Goal: Contribute content: Contribute content

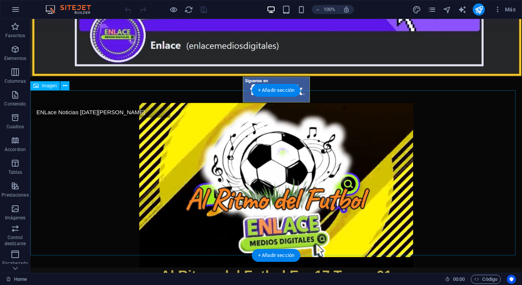
scroll to position [168, 0]
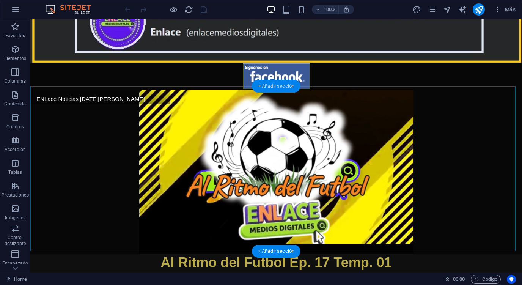
click at [281, 87] on div "+ Añadir sección" at bounding box center [276, 86] width 49 height 13
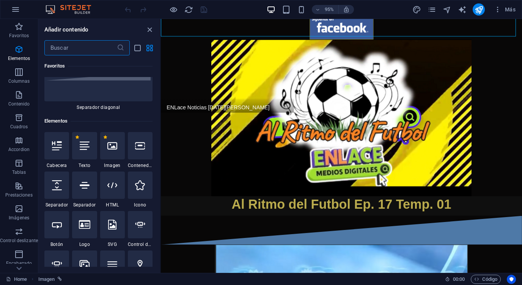
scroll to position [0, 0]
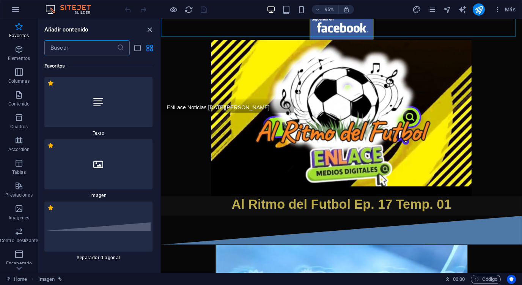
click at [116, 173] on div at bounding box center [98, 164] width 108 height 50
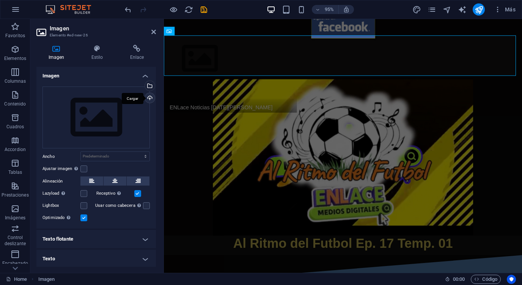
click at [149, 97] on div "Cargar" at bounding box center [148, 98] width 11 height 11
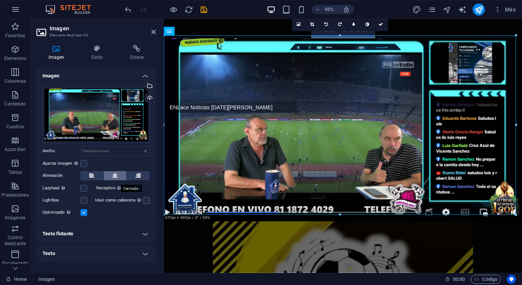
click at [118, 175] on button at bounding box center [115, 175] width 23 height 9
click at [133, 48] on icon at bounding box center [137, 49] width 38 height 8
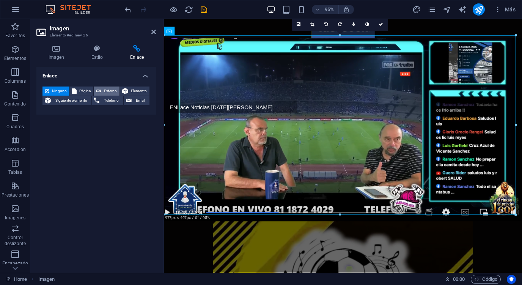
click at [110, 88] on span "Externo" at bounding box center [111, 90] width 14 height 9
select select "blank"
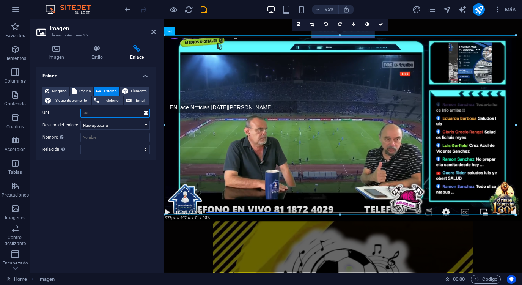
paste input "[URL][DOMAIN_NAME]"
type input "[URL][DOMAIN_NAME]"
click at [201, 9] on icon "save" at bounding box center [203, 9] width 9 height 9
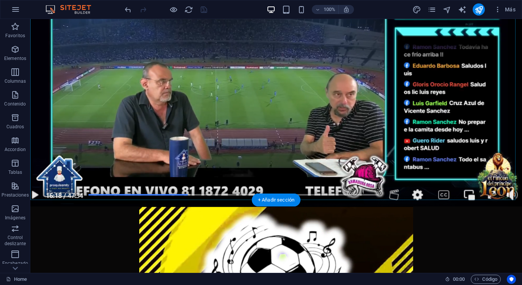
scroll to position [337, 0]
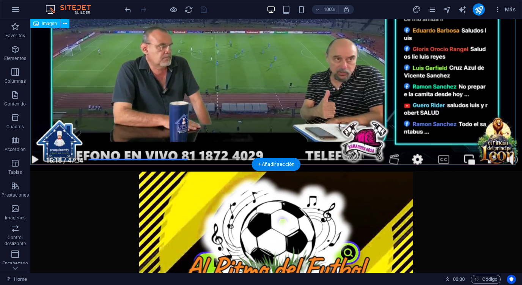
click at [376, 85] on figure at bounding box center [276, 46] width 492 height 250
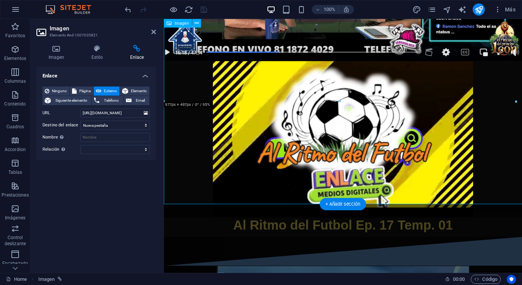
scroll to position [287, 0]
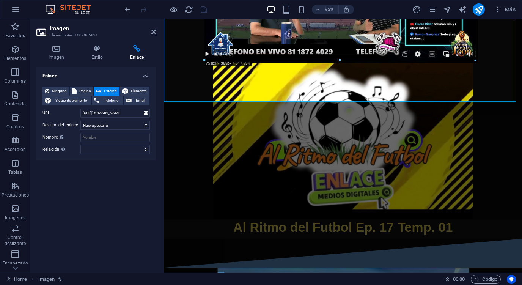
drag, startPoint x: 518, startPoint y: 102, endPoint x: 412, endPoint y: 56, distance: 115.2
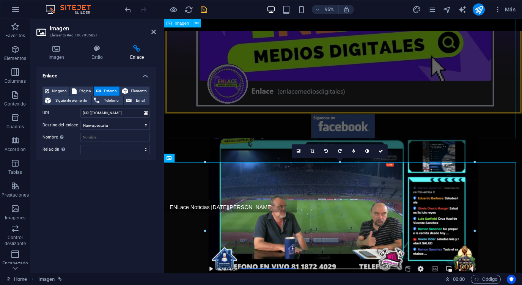
scroll to position [0, 0]
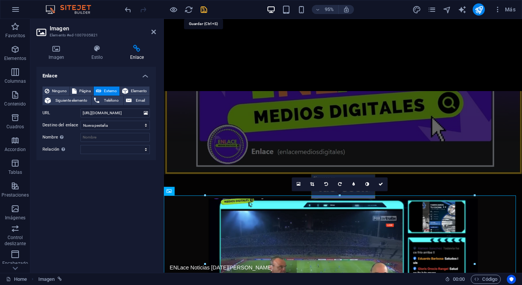
click at [204, 12] on icon "save" at bounding box center [203, 9] width 9 height 9
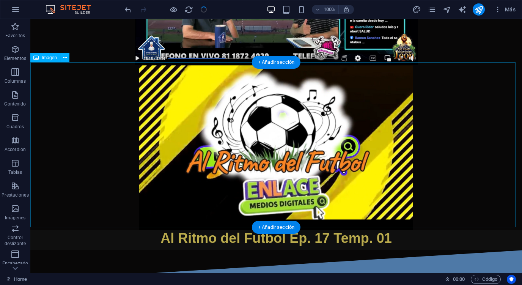
scroll to position [253, 0]
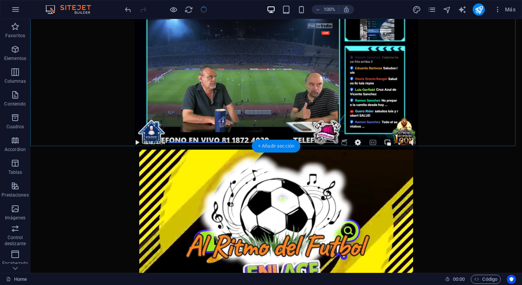
click at [285, 144] on div "+ Añadir sección" at bounding box center [276, 146] width 49 height 13
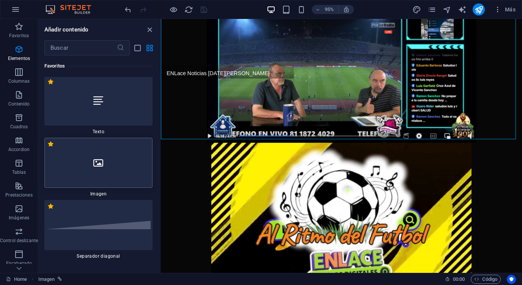
scroll to position [0, 0]
click at [109, 219] on div at bounding box center [98, 226] width 108 height 50
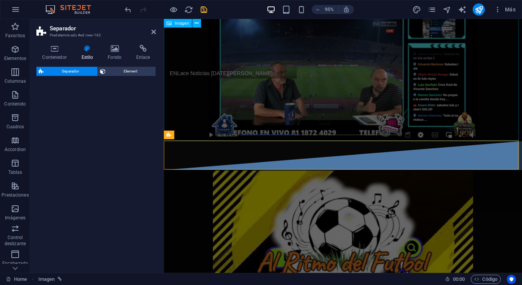
select select "diagonal"
select select "rem"
select select "preset-separator-v3-diagonal"
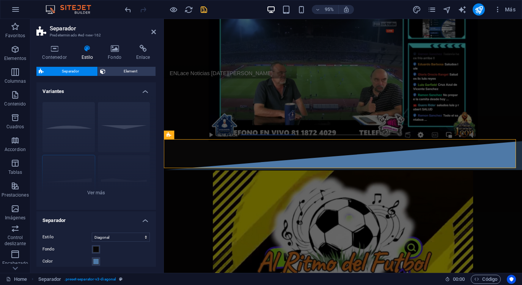
scroll to position [203, 0]
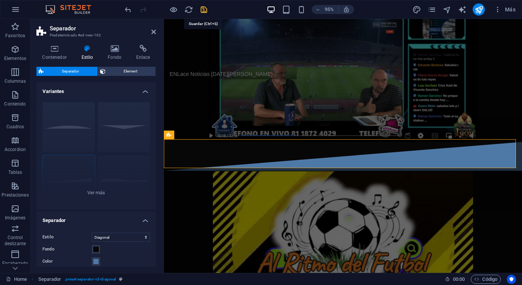
drag, startPoint x: 207, startPoint y: 10, endPoint x: 267, endPoint y: 88, distance: 98.7
click at [207, 10] on icon "save" at bounding box center [203, 9] width 9 height 9
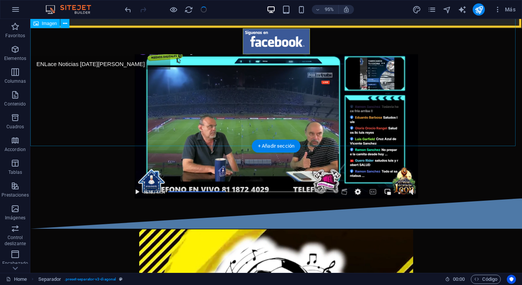
scroll to position [253, 0]
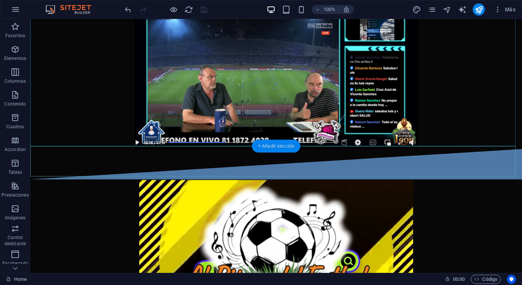
click at [275, 143] on div "+ Añadir sección" at bounding box center [276, 146] width 49 height 13
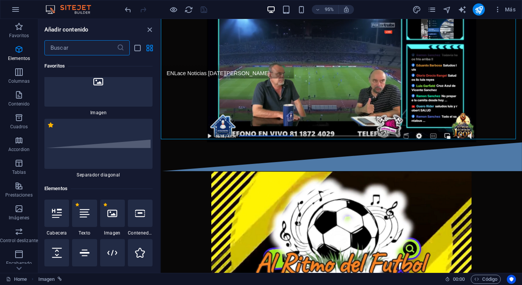
scroll to position [0, 0]
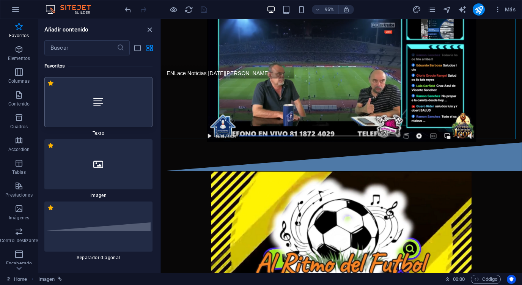
click at [109, 112] on div at bounding box center [98, 102] width 108 height 50
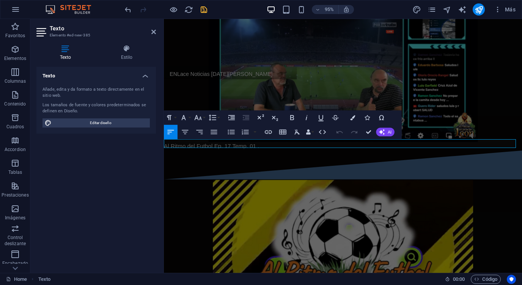
scroll to position [0, 1]
drag, startPoint x: 254, startPoint y: 148, endPoint x: 333, endPoint y: 156, distance: 79.7
click at [184, 133] on icon "button" at bounding box center [185, 132] width 9 height 9
click at [294, 116] on icon "button" at bounding box center [292, 117] width 4 height 5
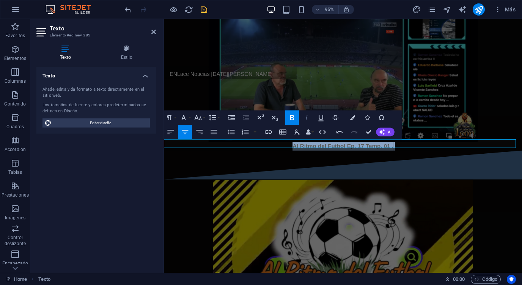
click at [304, 118] on icon "button" at bounding box center [306, 117] width 9 height 9
click at [191, 119] on button "Font Family" at bounding box center [185, 118] width 14 height 14
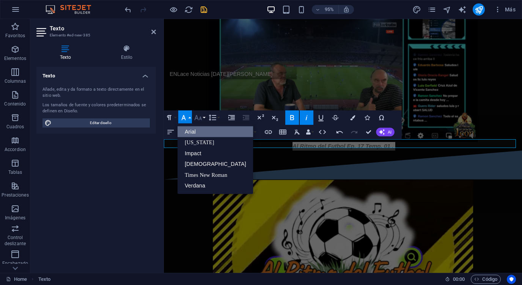
scroll to position [0, 0]
click at [200, 120] on icon "button" at bounding box center [198, 117] width 9 height 9
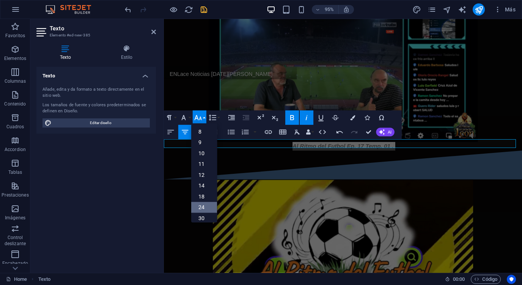
scroll to position [42, 0]
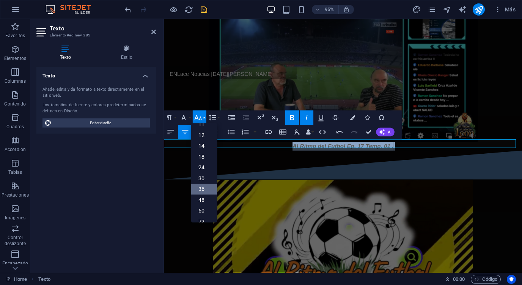
click at [206, 190] on link "36" at bounding box center [204, 189] width 26 height 11
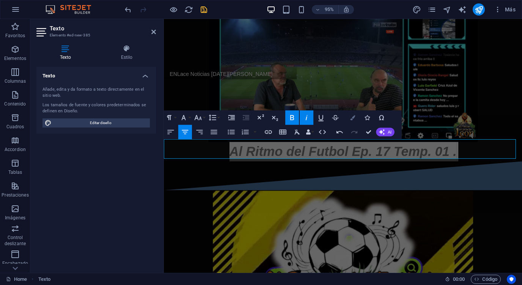
click at [352, 119] on icon "button" at bounding box center [352, 117] width 5 height 5
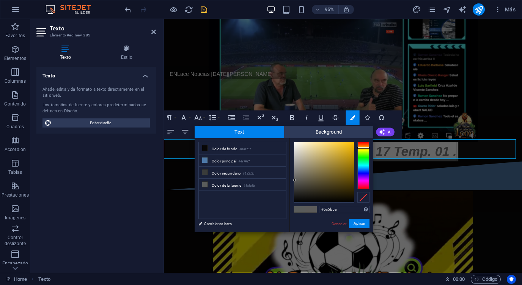
click at [361, 148] on div at bounding box center [363, 165] width 12 height 47
type input "#dbab19"
click at [347, 150] on div at bounding box center [324, 172] width 60 height 60
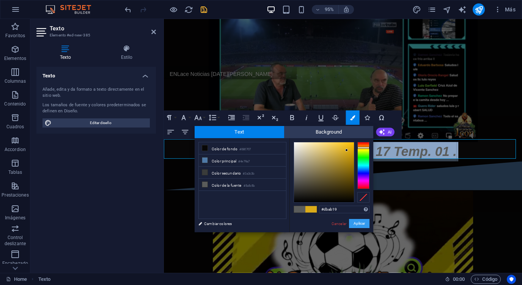
click at [361, 221] on button "Aplicar" at bounding box center [359, 223] width 20 height 9
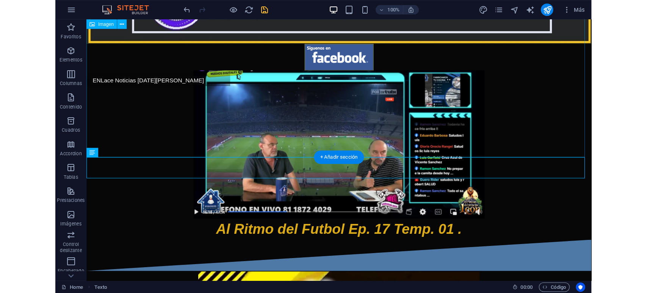
scroll to position [84, 0]
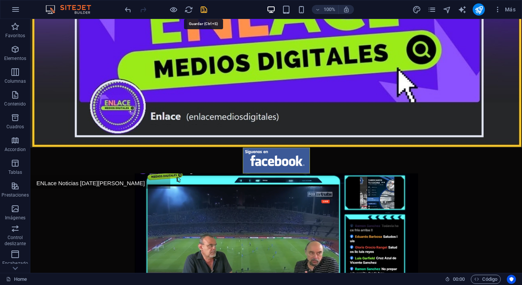
click at [204, 8] on icon "save" at bounding box center [203, 9] width 9 height 9
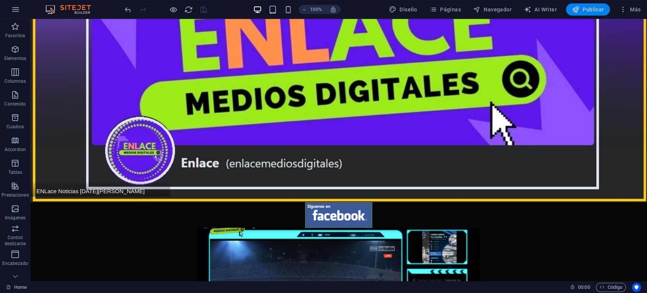
click at [597, 8] on span "Publicar" at bounding box center [588, 10] width 32 height 8
